Goal: Information Seeking & Learning: Check status

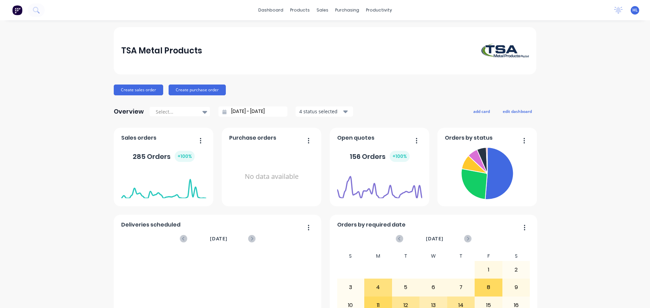
click at [18, 12] on img at bounding box center [17, 10] width 10 height 10
click at [36, 10] on icon at bounding box center [36, 10] width 6 height 6
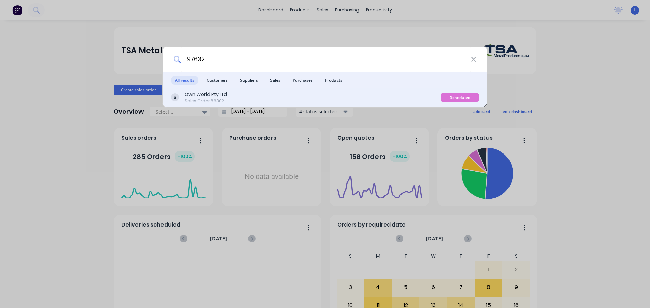
type input "97632"
click at [196, 99] on div "Sales Order #6802" at bounding box center [205, 101] width 43 height 6
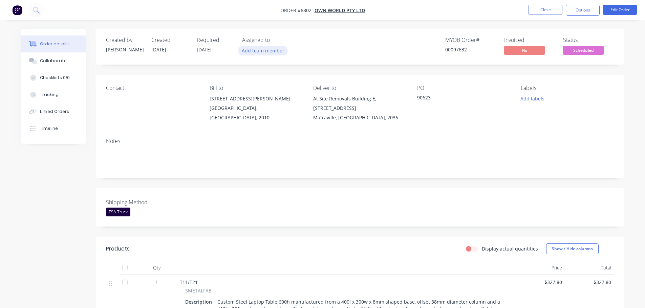
click at [278, 53] on button "Add team member" at bounding box center [263, 50] width 50 height 9
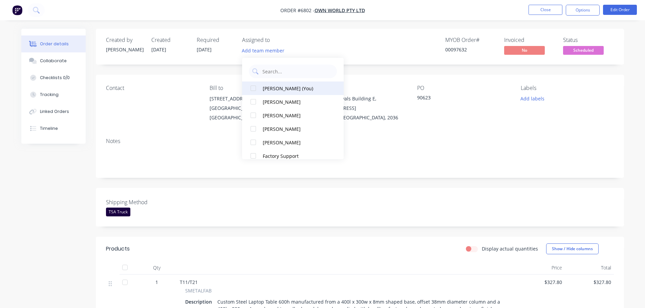
click at [253, 90] on div at bounding box center [253, 89] width 14 height 14
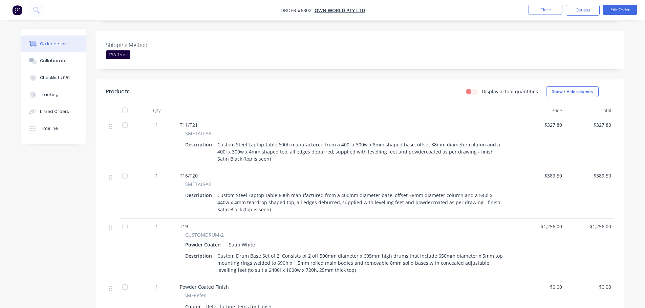
scroll to position [169, 0]
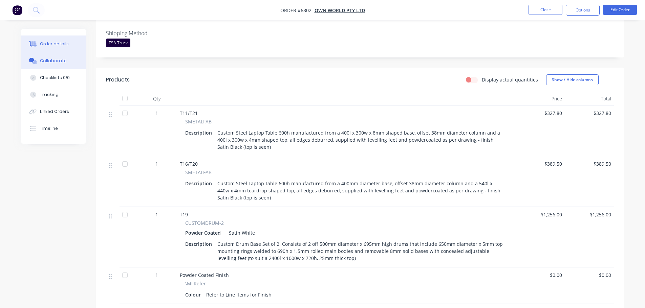
click at [60, 61] on div "Collaborate" at bounding box center [53, 61] width 27 height 6
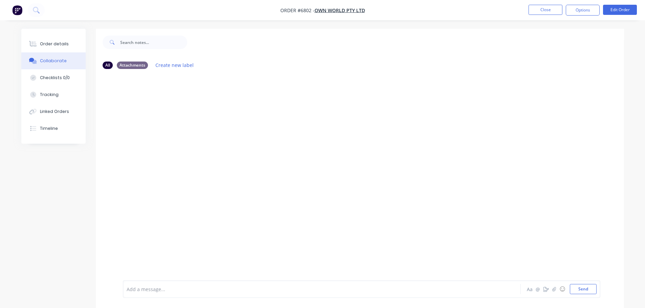
click at [248, 112] on div at bounding box center [360, 177] width 528 height 206
click at [38, 42] on div at bounding box center [33, 44] width 10 height 6
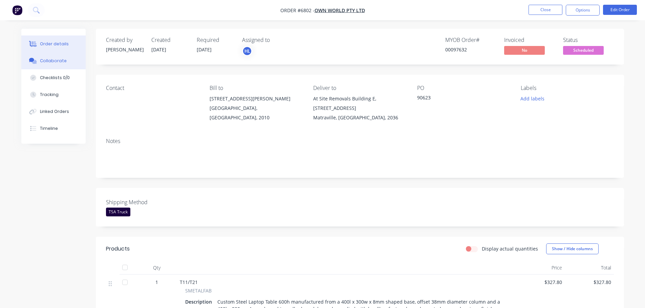
click at [56, 58] on div "Collaborate" at bounding box center [53, 61] width 27 height 6
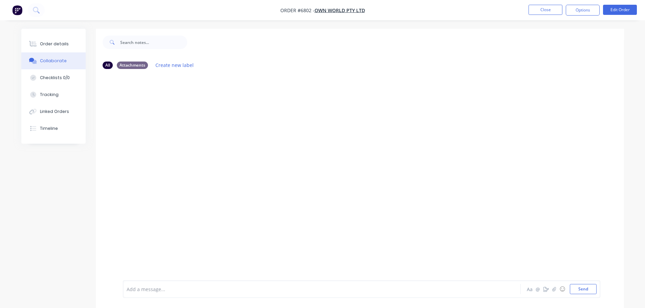
click at [171, 123] on div at bounding box center [360, 177] width 528 height 206
click at [60, 44] on div "Order details" at bounding box center [54, 44] width 29 height 6
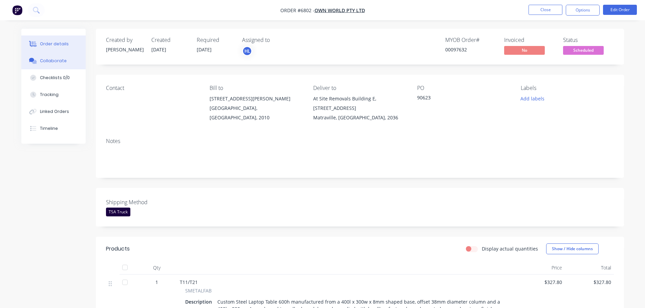
click at [50, 62] on div "Collaborate" at bounding box center [53, 61] width 27 height 6
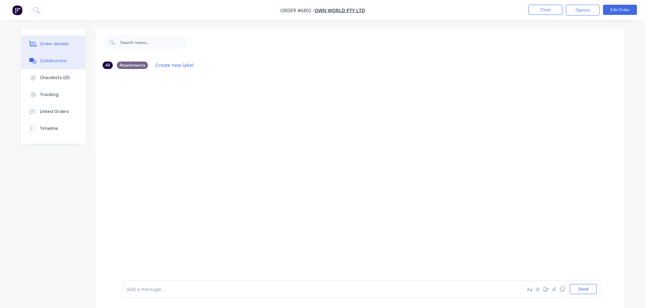
click at [55, 45] on div "Order details" at bounding box center [54, 44] width 29 height 6
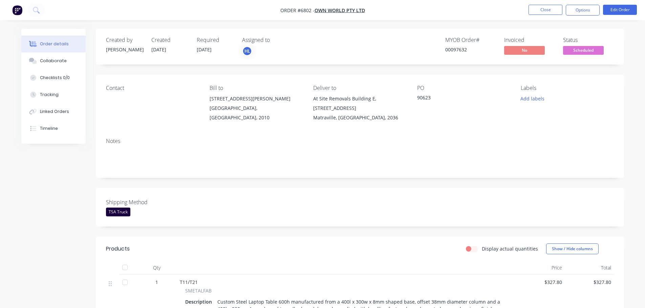
click at [39, 128] on button "Timeline" at bounding box center [53, 128] width 64 height 17
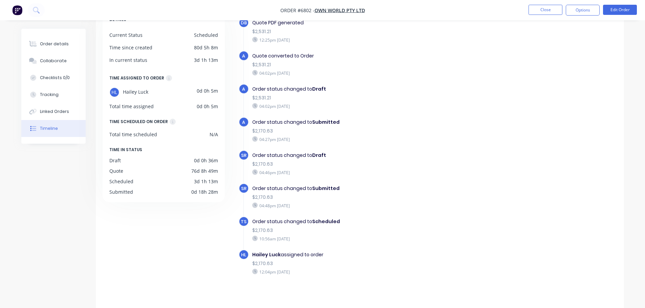
scroll to position [52, 0]
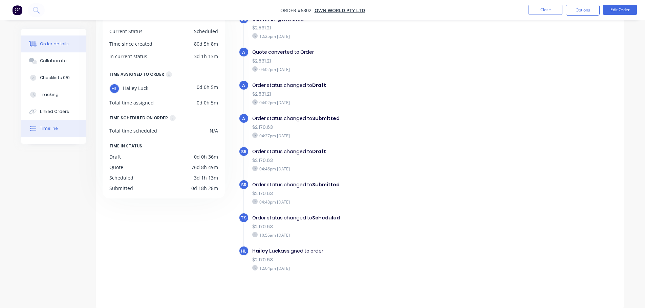
click at [59, 41] on button "Order details" at bounding box center [53, 44] width 64 height 17
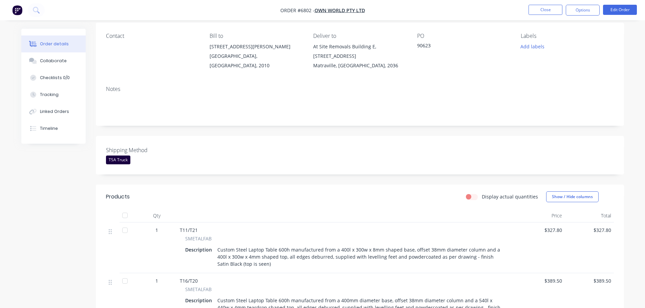
click at [75, 175] on div "Created by [PERSON_NAME] Created [DATE] Required [DATE] Assigned to HL MYOB Ord…" at bounding box center [322, 288] width 602 height 623
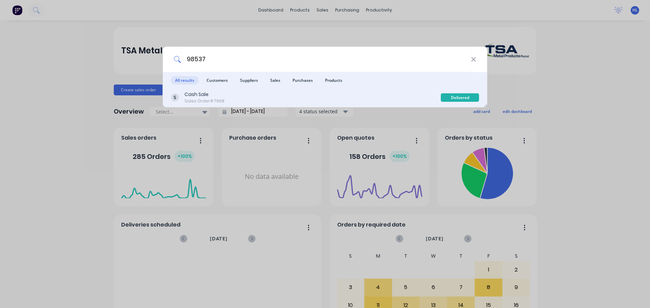
type input "98537"
click at [203, 95] on div "Cash Sale" at bounding box center [204, 94] width 40 height 7
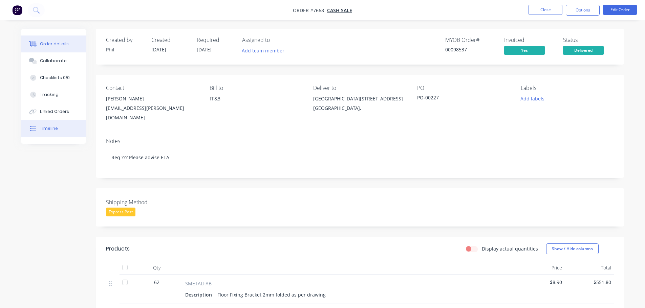
click at [44, 130] on div "Timeline" at bounding box center [49, 129] width 18 height 6
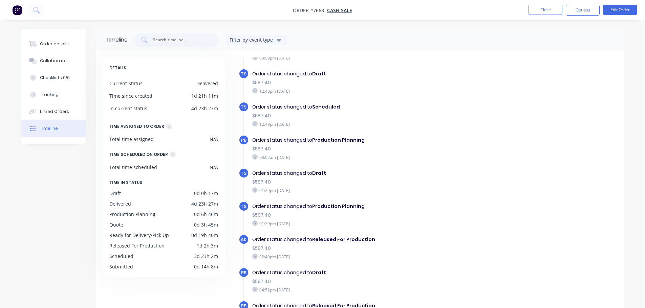
scroll to position [575, 0]
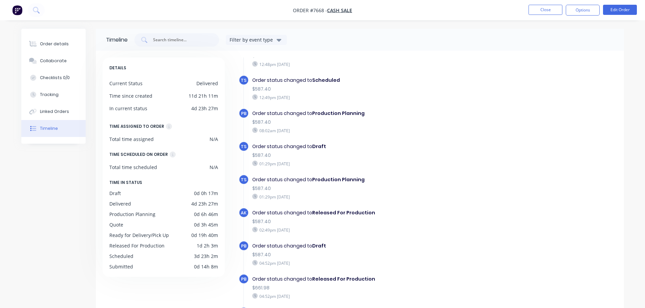
click at [17, 9] on img "button" at bounding box center [17, 10] width 10 height 10
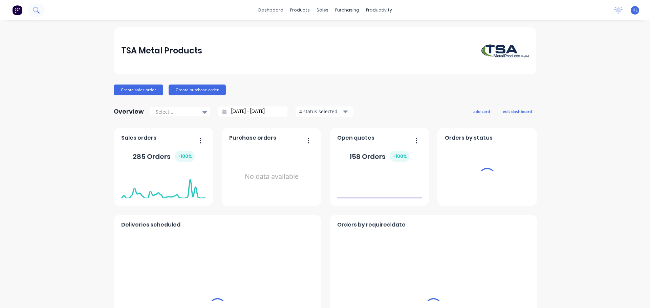
click at [35, 10] on icon at bounding box center [36, 10] width 6 height 6
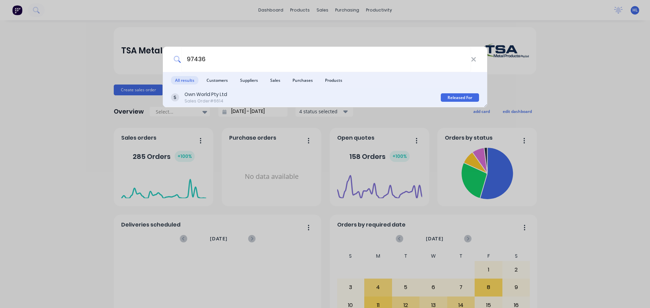
type input "97436"
click at [240, 103] on div "Own World Pty Ltd Sales Order #6614" at bounding box center [306, 97] width 270 height 13
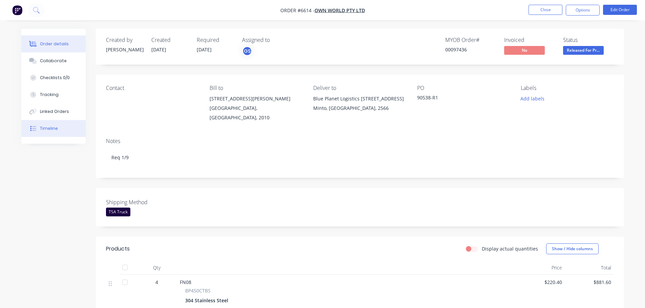
click at [40, 128] on div "Timeline" at bounding box center [49, 129] width 18 height 6
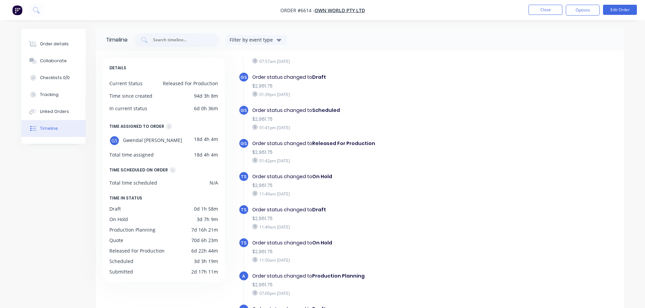
scroll to position [812, 0]
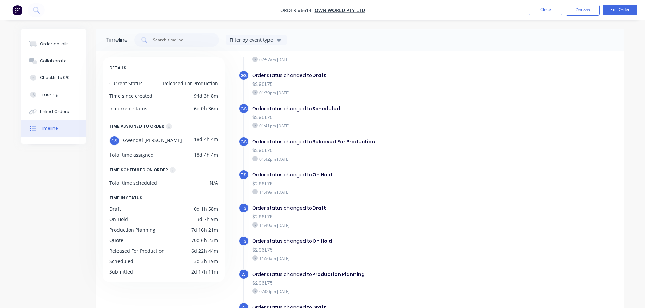
click at [16, 8] on img "button" at bounding box center [17, 10] width 10 height 10
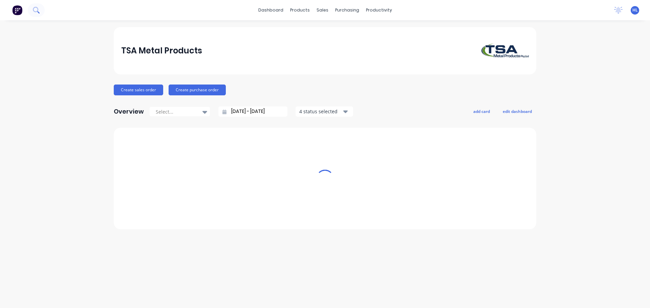
click at [36, 7] on icon at bounding box center [35, 9] width 5 height 5
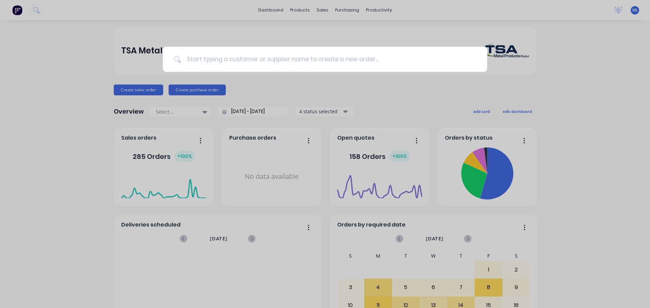
click at [218, 59] on input at bounding box center [328, 59] width 295 height 25
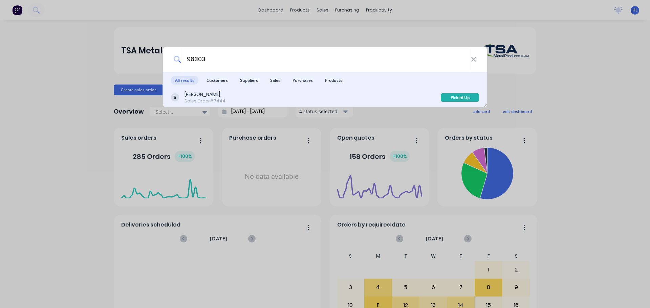
type input "98303"
click at [249, 97] on div "Koskela Sales Order #7444" at bounding box center [306, 97] width 270 height 13
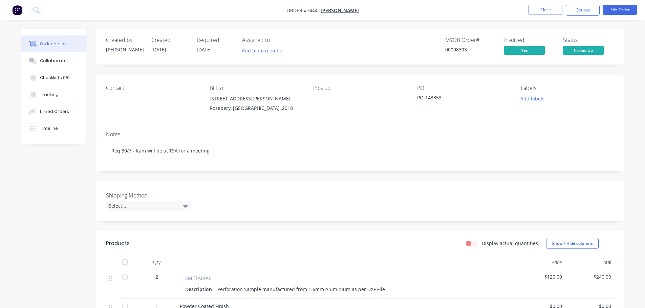
click at [20, 12] on img "button" at bounding box center [17, 10] width 10 height 10
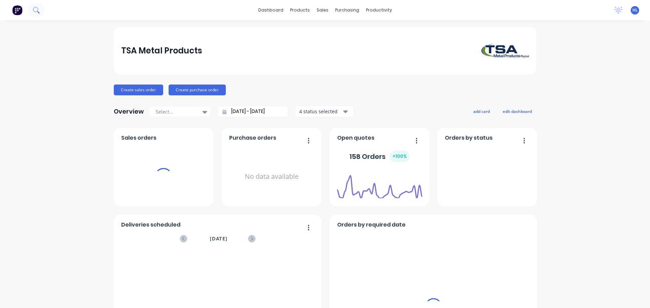
click at [34, 10] on icon at bounding box center [36, 10] width 6 height 6
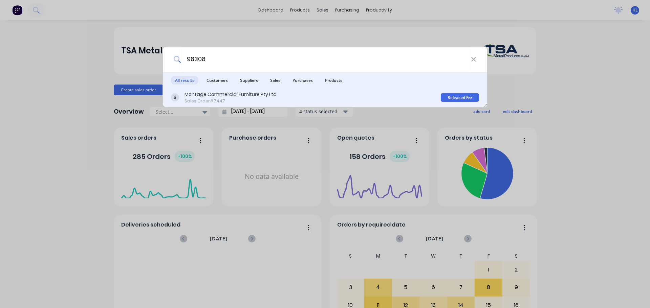
type input "98308"
click at [207, 102] on div "Sales Order #7447" at bounding box center [230, 101] width 92 height 6
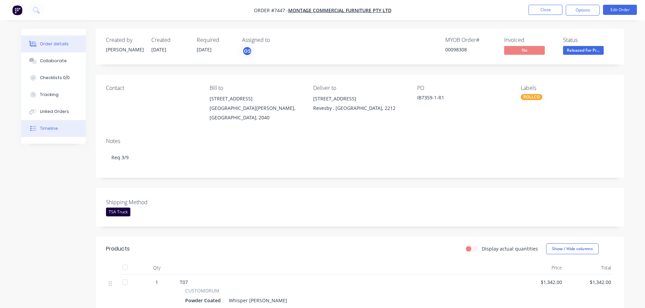
click at [41, 128] on div "Timeline" at bounding box center [49, 129] width 18 height 6
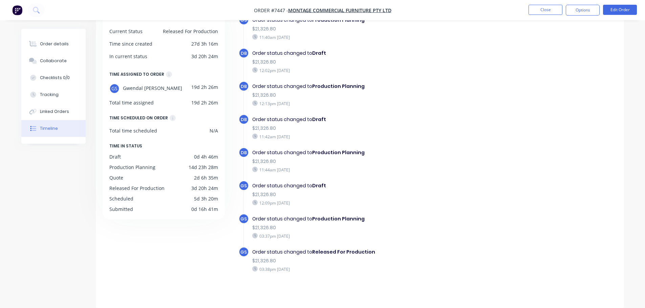
scroll to position [684, 0]
click at [18, 7] on img "button" at bounding box center [17, 10] width 10 height 10
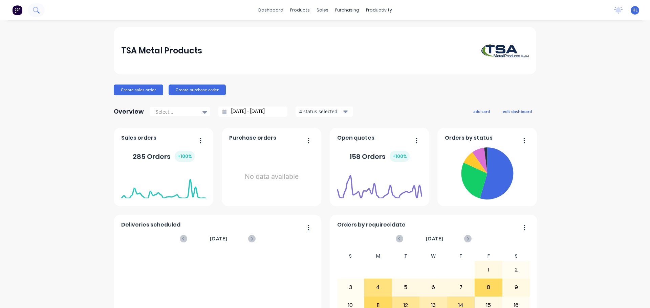
click at [36, 13] on icon at bounding box center [36, 10] width 6 height 6
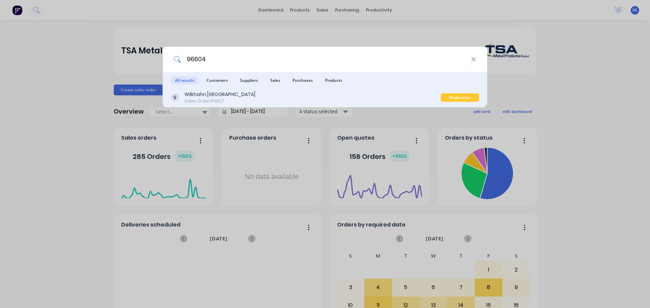
type input "96604"
click at [220, 98] on div "Sales Order #5827" at bounding box center [219, 101] width 71 height 6
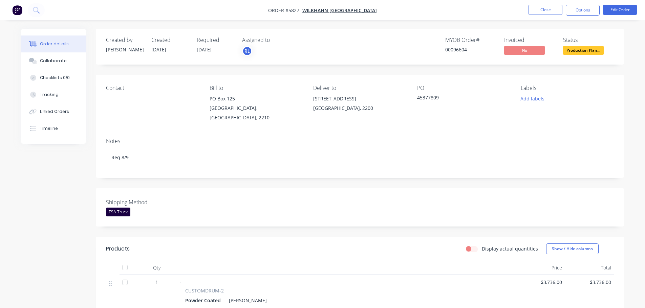
click at [18, 13] on img "button" at bounding box center [17, 10] width 10 height 10
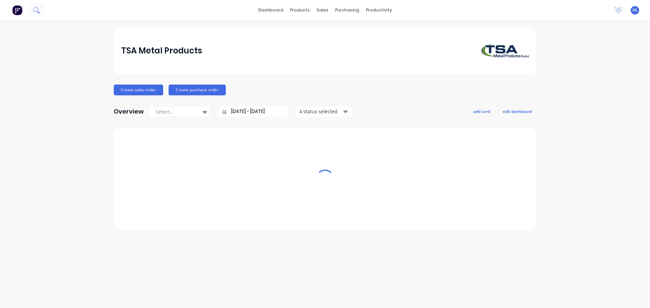
click at [34, 10] on icon at bounding box center [35, 9] width 5 height 5
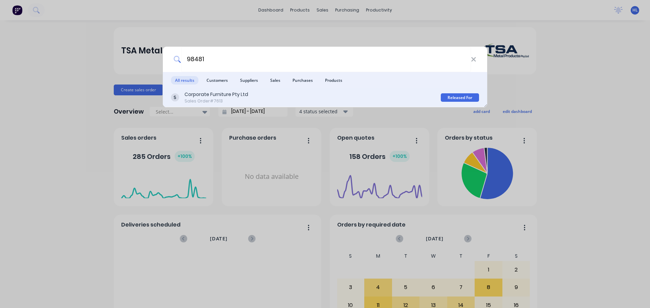
type input "98481"
click at [206, 92] on div "Corporate Furniture Pty Ltd" at bounding box center [216, 94] width 64 height 7
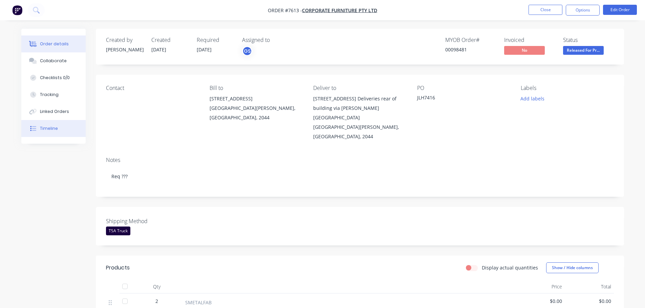
click at [45, 129] on div "Timeline" at bounding box center [49, 129] width 18 height 6
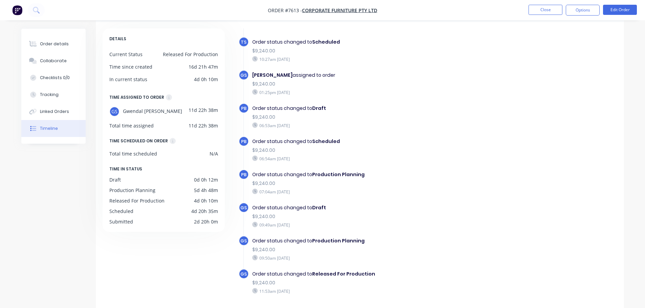
scroll to position [52, 0]
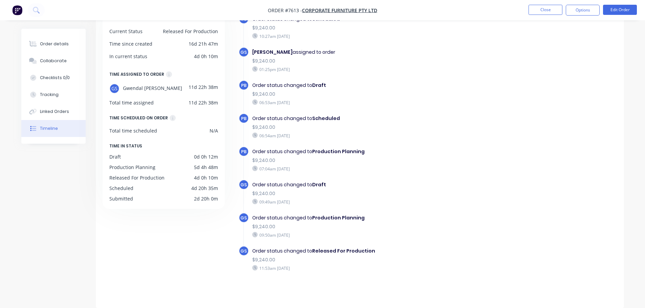
click at [16, 9] on img "button" at bounding box center [17, 10] width 10 height 10
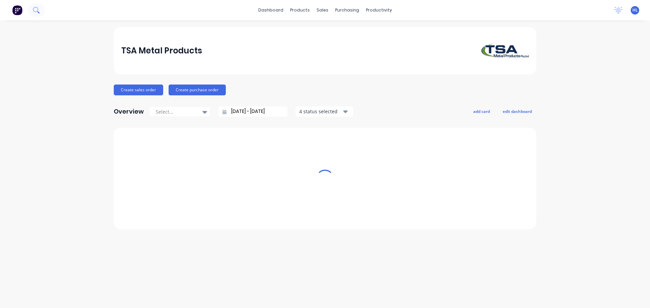
click at [36, 12] on icon at bounding box center [35, 9] width 5 height 5
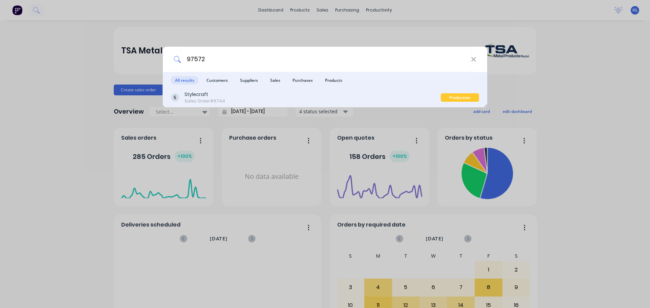
type input "97572"
click at [193, 99] on div "Sales Order #6744" at bounding box center [204, 101] width 41 height 6
